Goal: Transaction & Acquisition: Purchase product/service

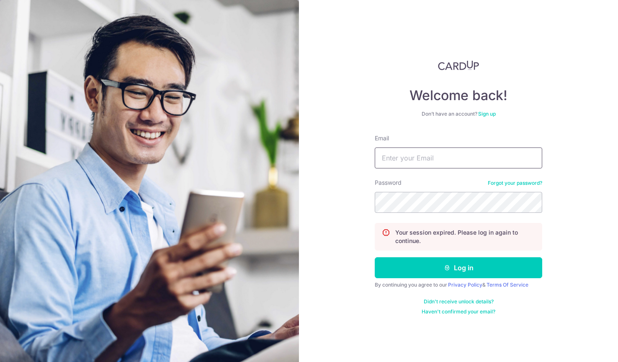
type input "[EMAIL_ADDRESS][DOMAIN_NAME]"
click at [459, 268] on button "Log in" at bounding box center [459, 267] width 168 height 21
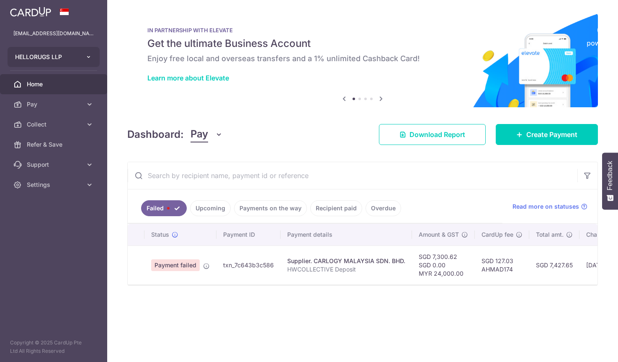
click at [75, 58] on span "HELLORUGS LLP" at bounding box center [46, 57] width 62 height 8
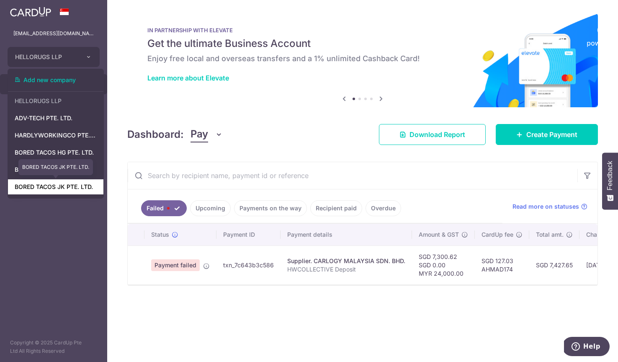
click at [72, 189] on link "BORED TACOS JK PTE. LTD." at bounding box center [56, 186] width 96 height 15
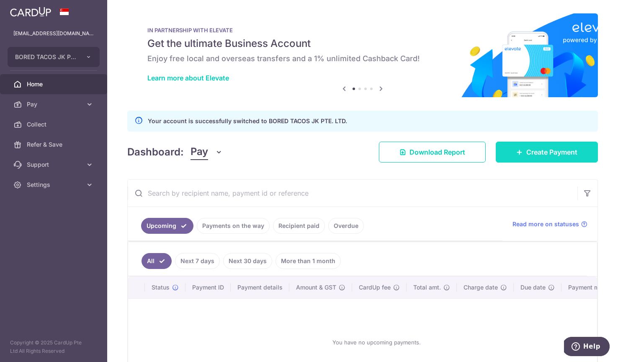
click at [530, 158] on link "Create Payment" at bounding box center [547, 152] width 102 height 21
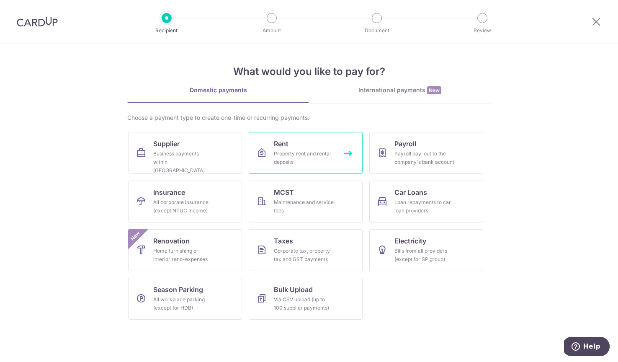
click at [308, 154] on div "Property rent and rental deposits" at bounding box center [304, 158] width 60 height 17
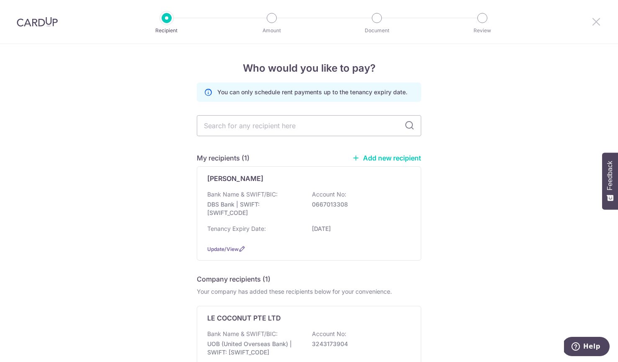
click at [593, 23] on icon at bounding box center [597, 21] width 10 height 10
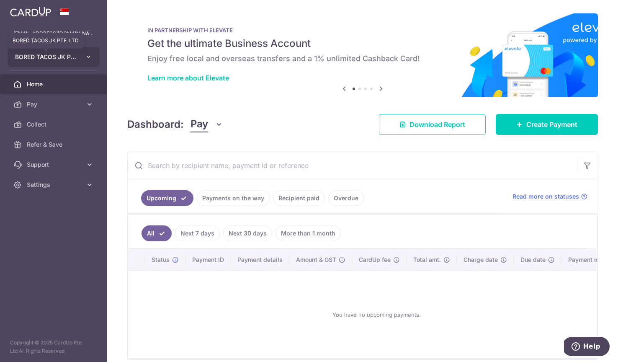
click at [65, 56] on span "BORED TACOS JK PTE. LTD." at bounding box center [46, 57] width 62 height 8
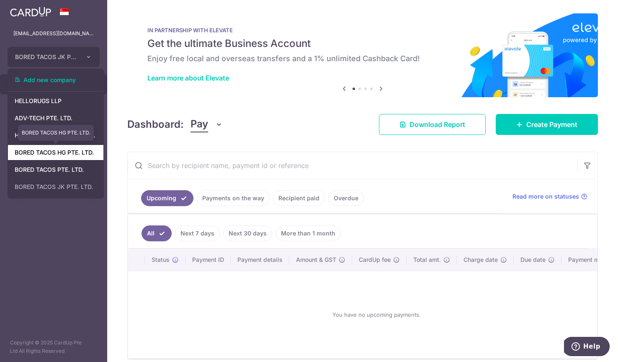
click at [68, 153] on link "BORED TACOS HG PTE. LTD." at bounding box center [56, 152] width 96 height 15
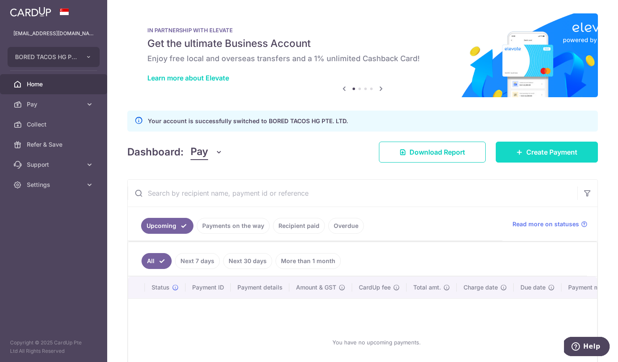
click at [550, 148] on span "Create Payment" at bounding box center [552, 152] width 51 height 10
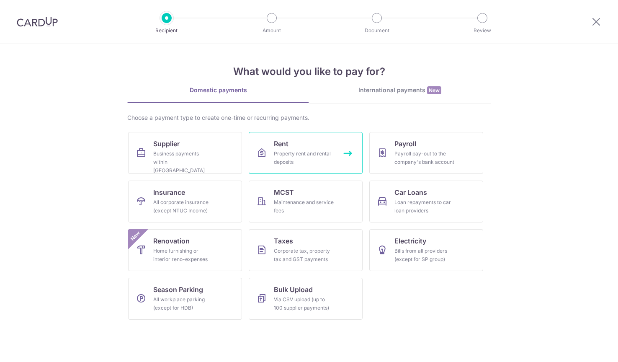
click at [269, 150] on link "Rent Property rent and rental deposits" at bounding box center [306, 153] width 114 height 42
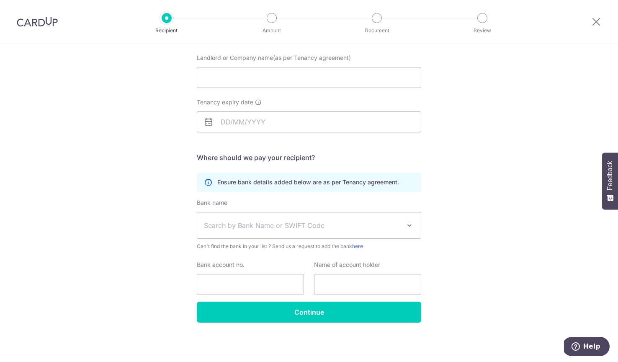
scroll to position [81, 0]
click at [312, 84] on input "Landlord or Company name(as per Tenancy agreement)" at bounding box center [309, 77] width 225 height 21
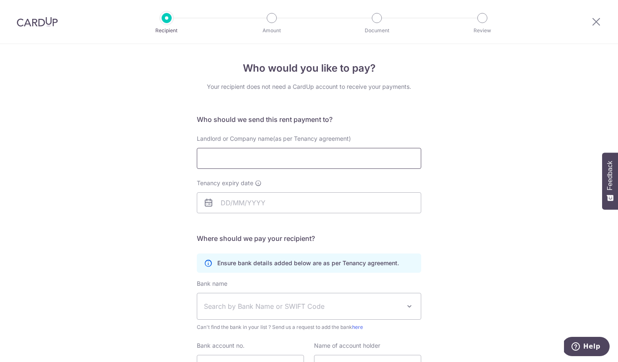
scroll to position [0, 0]
paste input "JFORTE SPORTAINMENT PTE. LTD"
type input "JFORTE SPORTAINMENT PTE. LTD"
click at [243, 203] on input "Tenancy expiry date" at bounding box center [309, 202] width 225 height 21
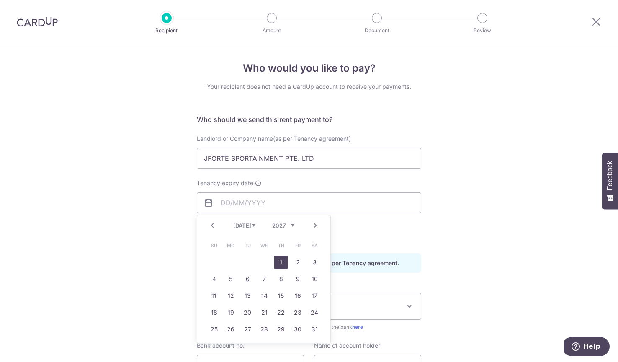
click at [282, 262] on link "1" at bounding box center [280, 262] width 13 height 13
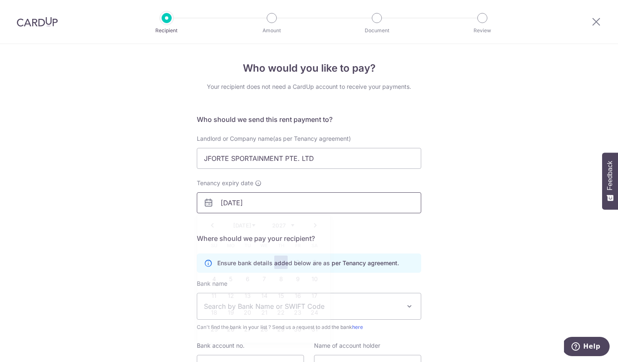
click at [229, 203] on input "01/07/2027" at bounding box center [309, 202] width 225 height 21
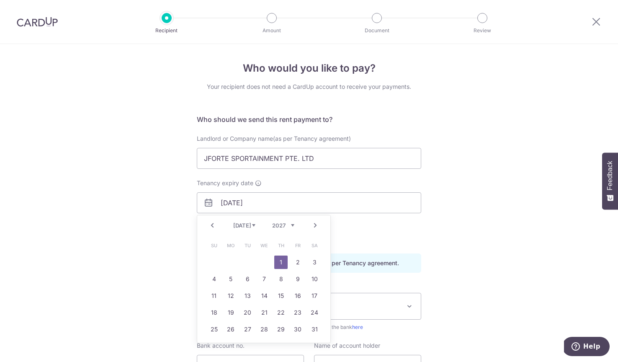
click at [213, 226] on link "Prev" at bounding box center [212, 225] width 10 height 10
click at [264, 328] on link "30" at bounding box center [264, 329] width 13 height 13
type input "30/06/2027"
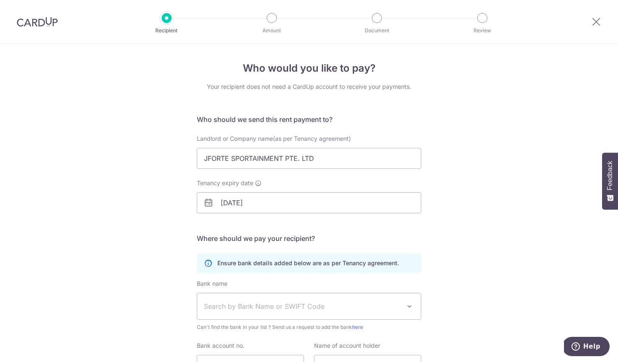
click at [136, 234] on div "Who would you like to pay? Your recipient does not need a CardUp account to rec…" at bounding box center [309, 243] width 618 height 399
click at [253, 203] on input "30/06/2027" at bounding box center [309, 202] width 225 height 21
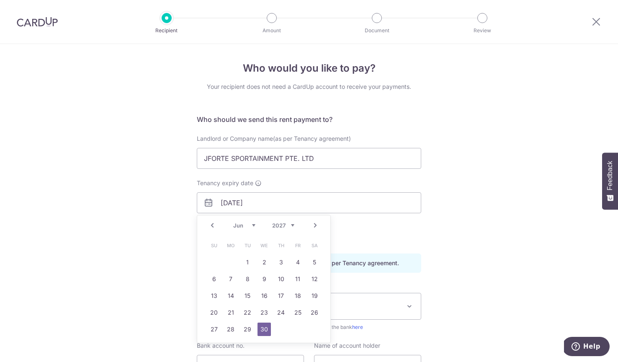
click at [140, 248] on div "Who would you like to pay? Your recipient does not need a CardUp account to rec…" at bounding box center [309, 243] width 618 height 399
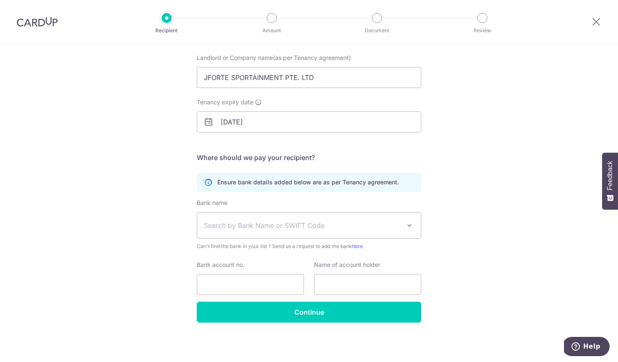
scroll to position [81, 0]
click at [216, 269] on div "Bank account no." at bounding box center [250, 278] width 107 height 34
click at [218, 274] on input "Bank account no." at bounding box center [250, 284] width 107 height 21
paste input "104-900-768-5"
click at [251, 285] on input "104-900-768-5" at bounding box center [250, 284] width 107 height 21
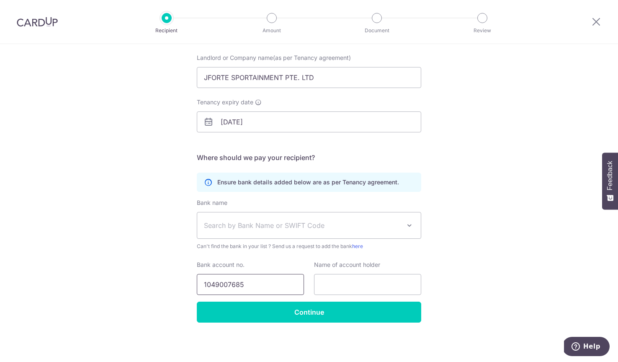
type input "1049007685"
click at [261, 241] on div "Bank name Select Bank UBS AG ANEXT BANK PTE LTD Australia & New Zealand Banking…" at bounding box center [309, 225] width 225 height 52
click at [261, 235] on span "Search by Bank Name or SWIFT Code" at bounding box center [309, 225] width 224 height 26
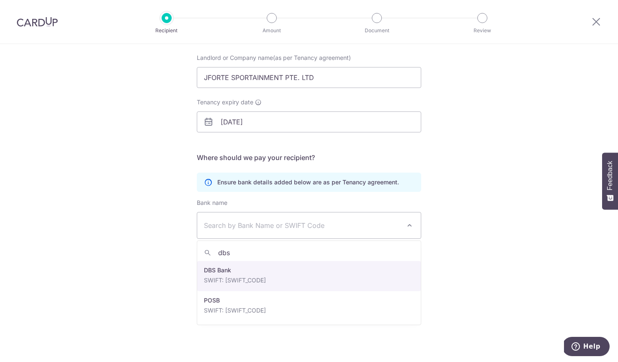
type input "dbs"
select select "6"
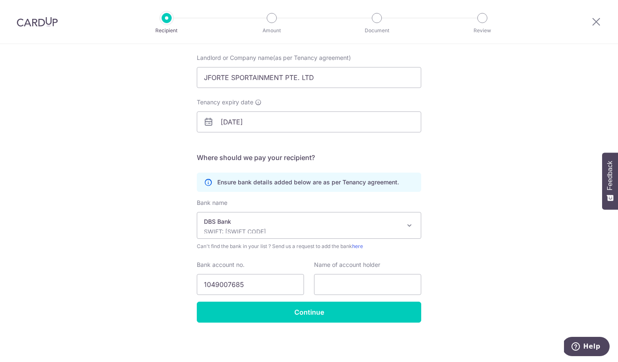
click at [162, 273] on div "Who would you like to pay? Your recipient does not need a CardUp account to rec…" at bounding box center [309, 162] width 618 height 399
click at [346, 291] on input "text" at bounding box center [367, 284] width 107 height 21
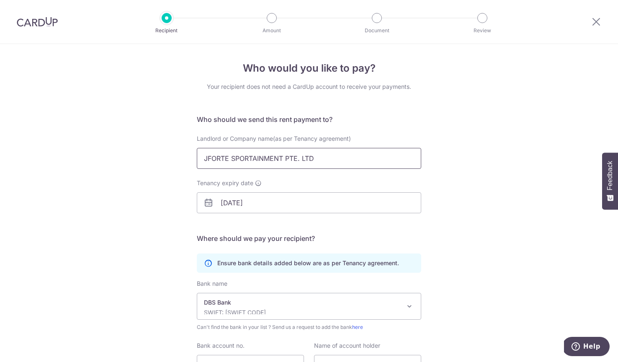
scroll to position [0, 0]
click at [316, 164] on input "JFORTE SPORTAINMENT PTE. LTD" at bounding box center [309, 158] width 225 height 21
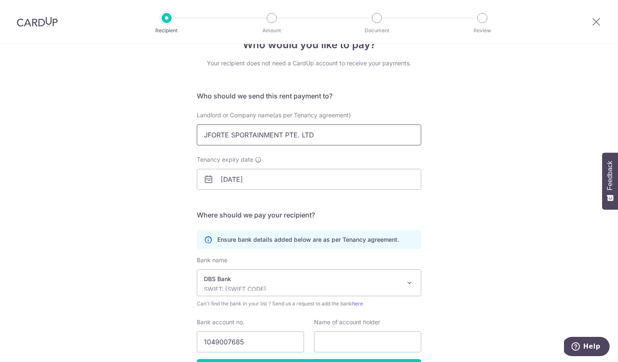
scroll to position [39, 0]
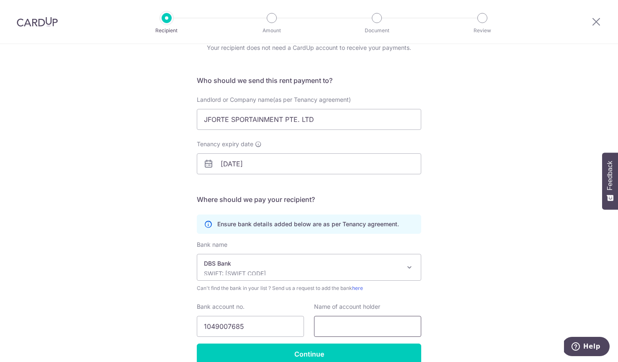
click at [347, 321] on input "text" at bounding box center [367, 326] width 107 height 21
paste input "JFORTE SPORTAINMENT PTE. LTD"
type input "JFORTE SPORTAINMENT PTE. LTD"
click at [485, 300] on div "Who would you like to pay? Your recipient does not need a CardUp account to rec…" at bounding box center [309, 204] width 618 height 399
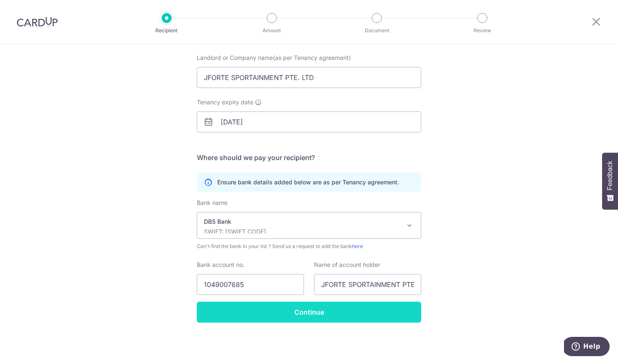
click at [273, 311] on input "Continue" at bounding box center [309, 312] width 225 height 21
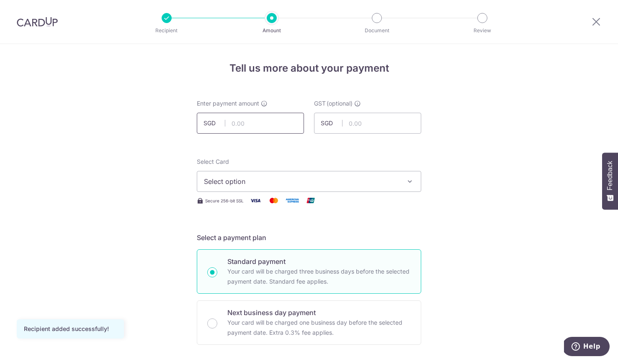
scroll to position [26, 0]
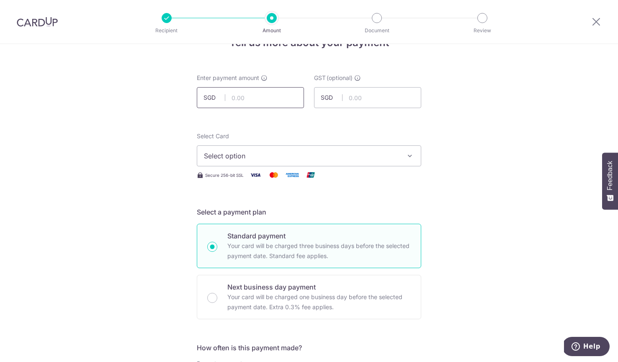
click at [264, 100] on input "text" at bounding box center [250, 97] width 107 height 21
paste input "11,177.42"
type input "11,177.42"
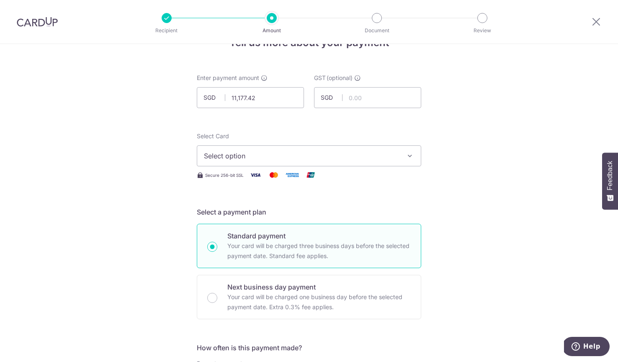
scroll to position [55, 0]
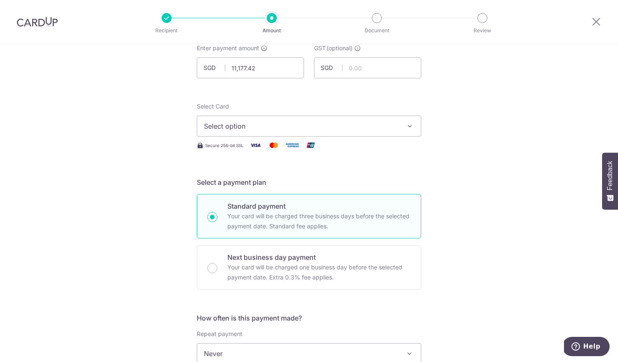
click at [226, 129] on span "Select option" at bounding box center [301, 126] width 195 height 10
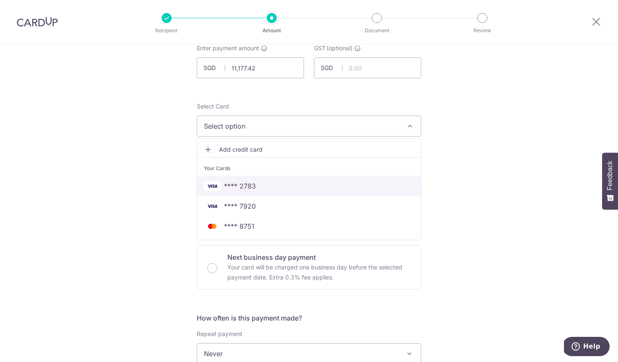
click at [233, 186] on span "**** 2783" at bounding box center [240, 186] width 32 height 10
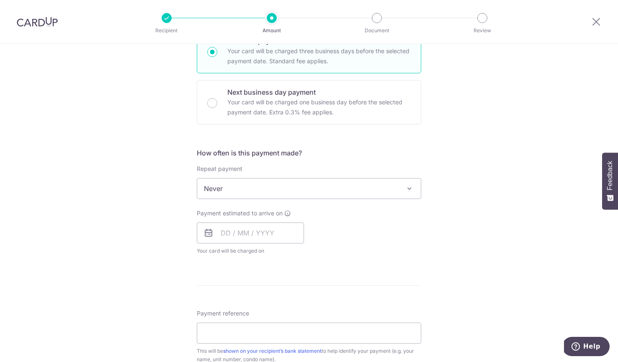
scroll to position [228, 0]
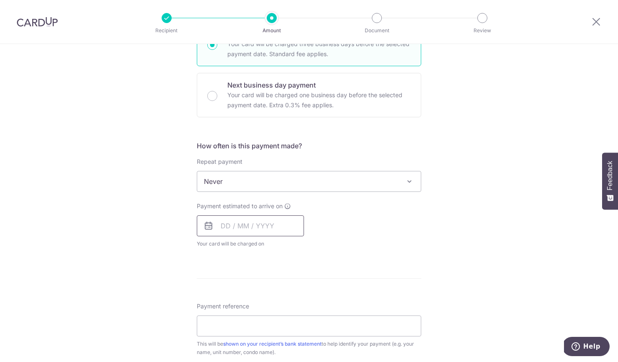
click at [229, 230] on input "text" at bounding box center [250, 225] width 107 height 21
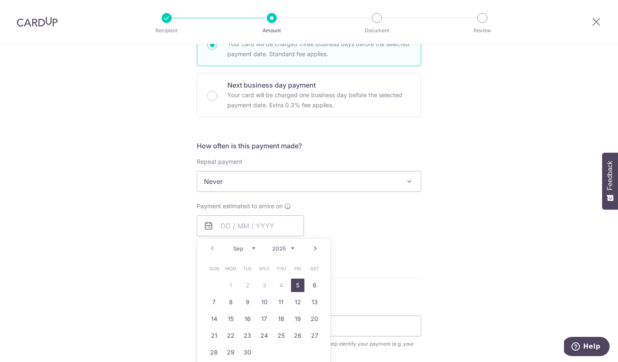
click at [301, 287] on link "5" at bounding box center [297, 285] width 13 height 13
type input "[DATE]"
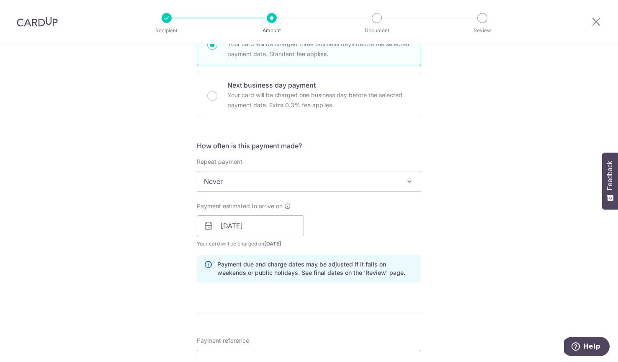
click at [139, 235] on div "Tell us more about your payment Enter payment amount SGD 11,177.42 11177.42 GST…" at bounding box center [309, 240] width 618 height 848
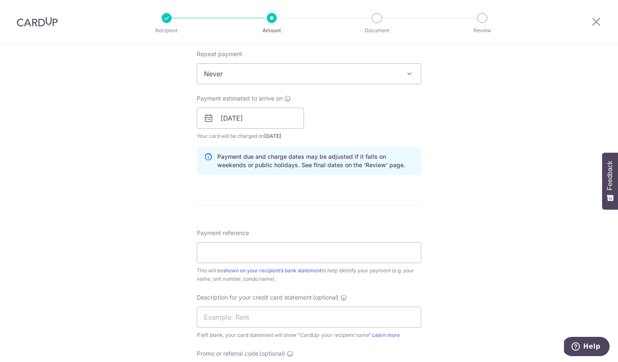
scroll to position [367, 0]
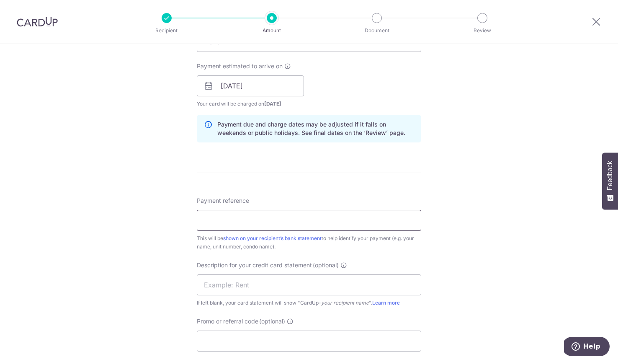
click at [198, 221] on input "Payment reference" at bounding box center [309, 220] width 225 height 21
type input "b"
type input "BORED TACOS HG RENT"
click at [253, 286] on input "text" at bounding box center [309, 284] width 225 height 21
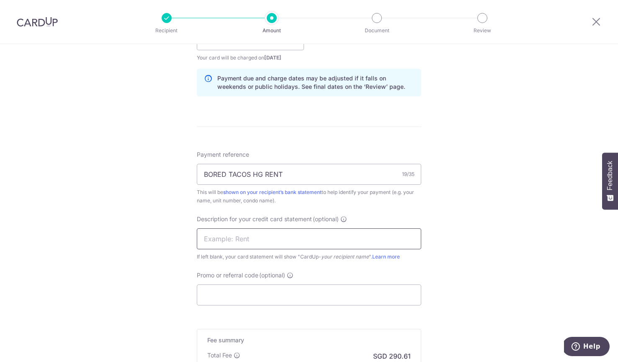
scroll to position [468, 0]
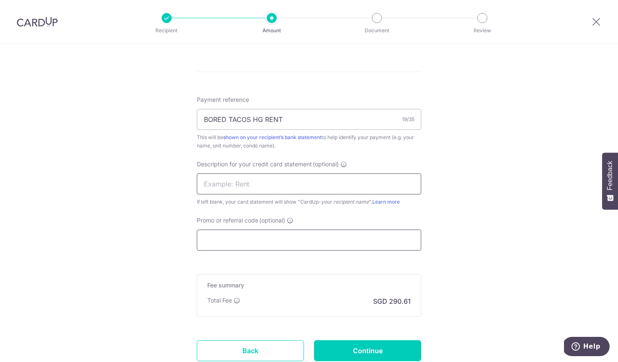
paste input "BORED TACOS HG"
drag, startPoint x: 251, startPoint y: 184, endPoint x: 113, endPoint y: 182, distance: 138.3
click at [113, 182] on div "Tell us more about your payment Enter payment amount SGD 11,177.42 11177.42 GST…" at bounding box center [309, 0] width 618 height 848
click at [257, 187] on input "BT HG" at bounding box center [309, 183] width 225 height 21
type input "BT HG RENT"
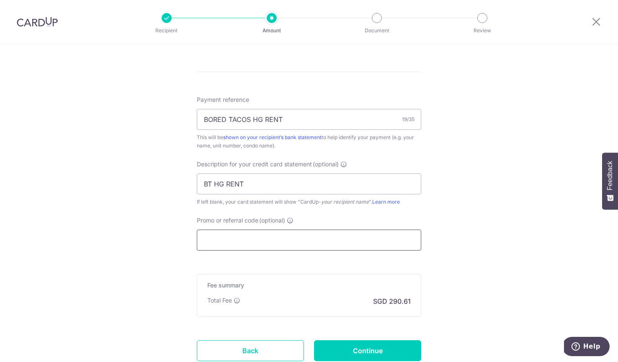
click at [246, 236] on input "Promo or referral code (optional)" at bounding box center [309, 240] width 225 height 21
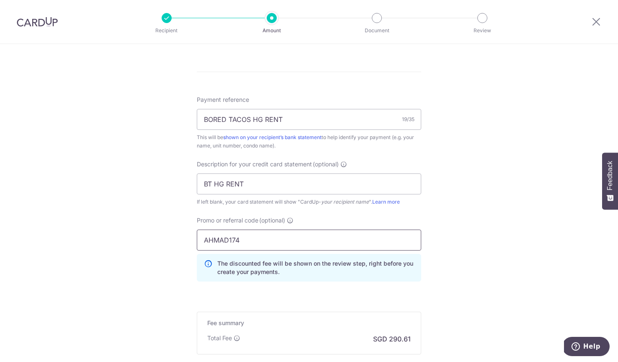
type input "AHMAD174"
click at [163, 289] on div "Tell us more about your payment Enter payment amount SGD 11,177.42 11177.42 GST…" at bounding box center [309, 19] width 618 height 886
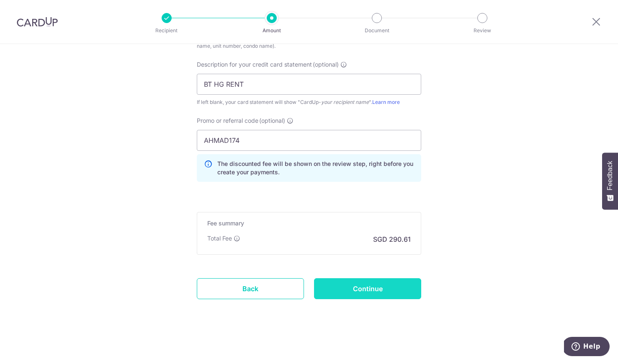
scroll to position [568, 0]
click at [344, 287] on input "Continue" at bounding box center [367, 288] width 107 height 21
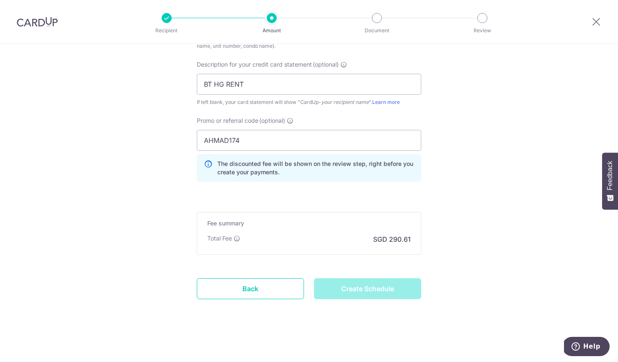
type input "Create Schedule"
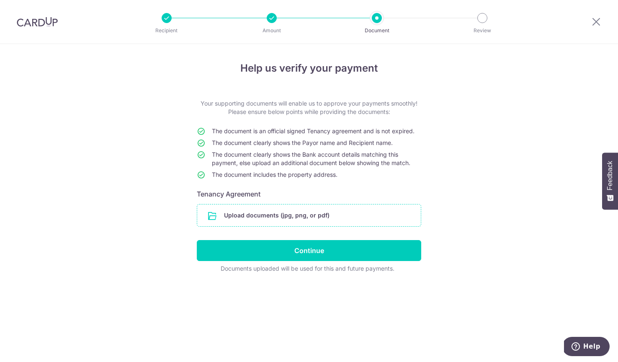
click at [295, 212] on input "file" at bounding box center [309, 215] width 224 height 22
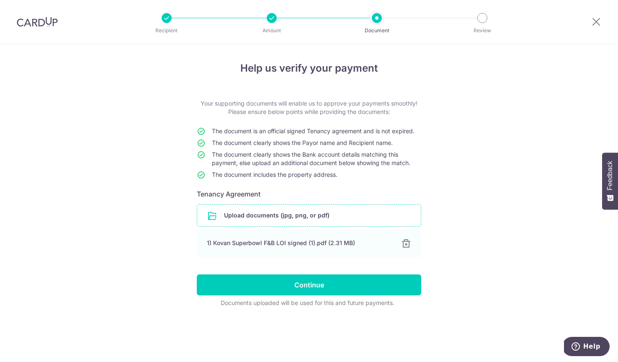
click at [303, 212] on input "file" at bounding box center [309, 215] width 224 height 22
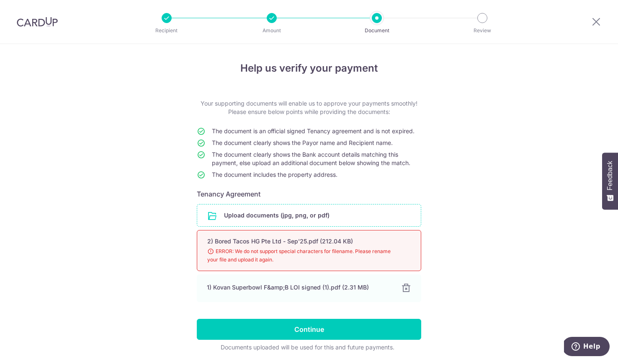
click at [255, 217] on input "file" at bounding box center [309, 215] width 224 height 22
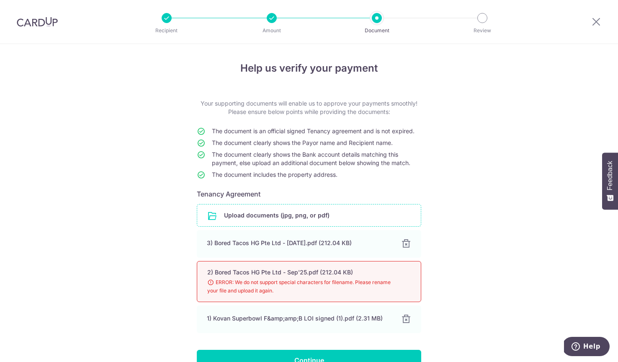
click at [158, 239] on div "Help us verify your payment Your supporting documents will enable us to approve…" at bounding box center [309, 233] width 618 height 378
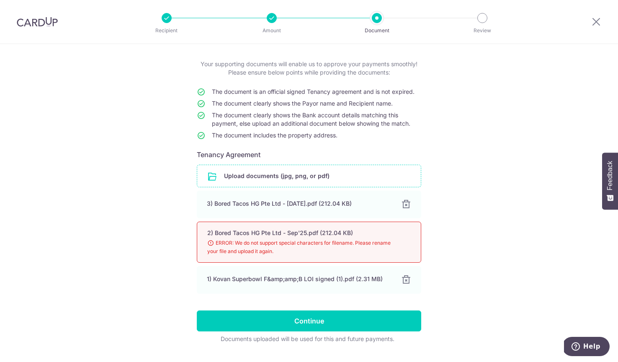
scroll to position [52, 0]
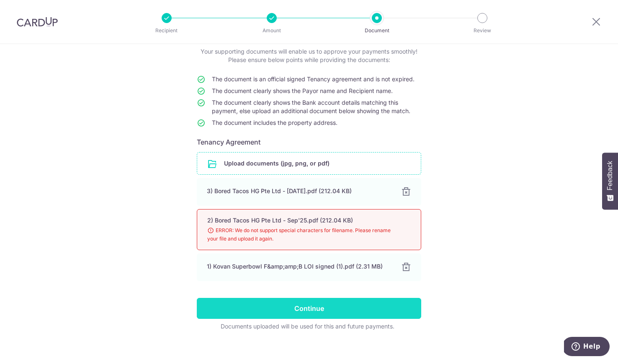
click at [323, 306] on input "Continue" at bounding box center [309, 308] width 225 height 21
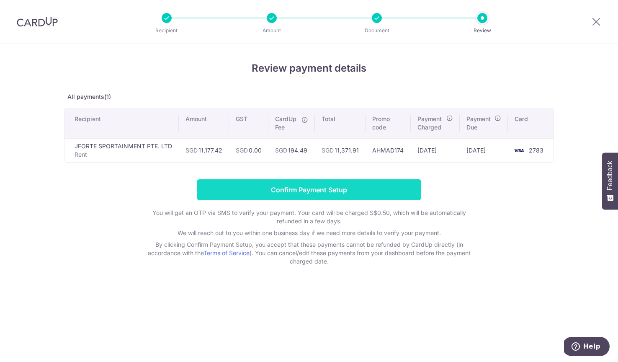
click at [318, 186] on input "Confirm Payment Setup" at bounding box center [309, 189] width 225 height 21
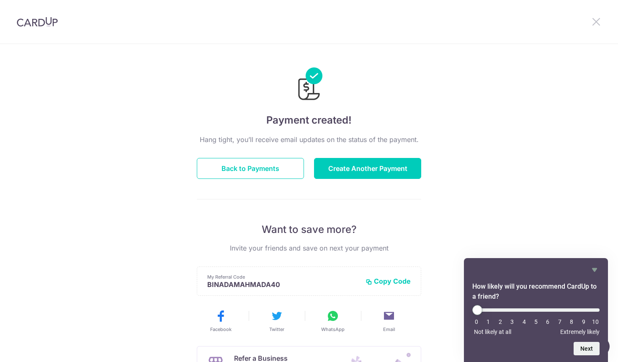
click at [598, 21] on icon at bounding box center [597, 21] width 10 height 10
